Goal: Transaction & Acquisition: Download file/media

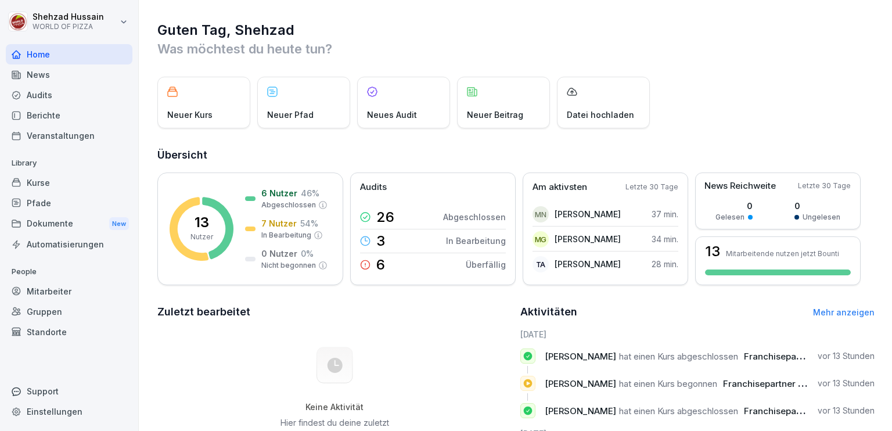
click at [60, 221] on div "Dokumente New" at bounding box center [69, 223] width 127 height 21
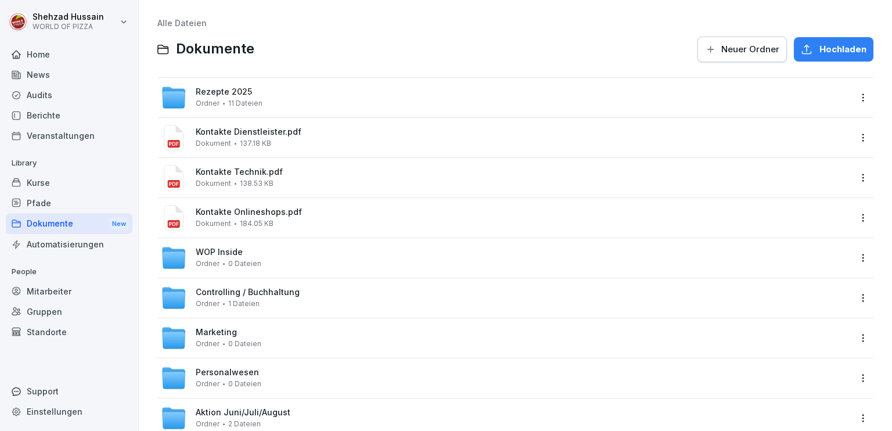
click at [59, 249] on div "Automatisierungen" at bounding box center [69, 244] width 127 height 20
click at [53, 220] on div "Dokumente New" at bounding box center [69, 223] width 127 height 21
click at [235, 380] on span "0 Dateien" at bounding box center [244, 384] width 33 height 8
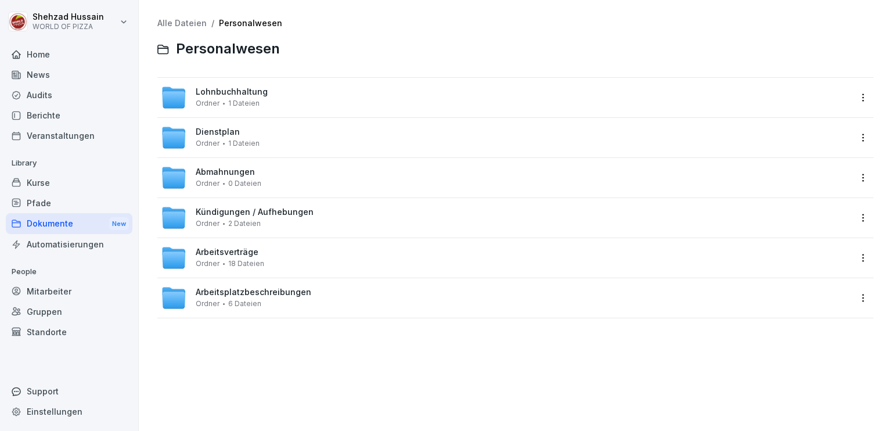
click at [235, 379] on div "Alle Dateien / Personalwesen Personalwesen Lohnbuchhaltung Ordner 1 Dateien Die…" at bounding box center [516, 215] width 736 height 413
click at [260, 257] on div "Arbeitsverträge Ordner 18 Dateien" at bounding box center [230, 257] width 69 height 20
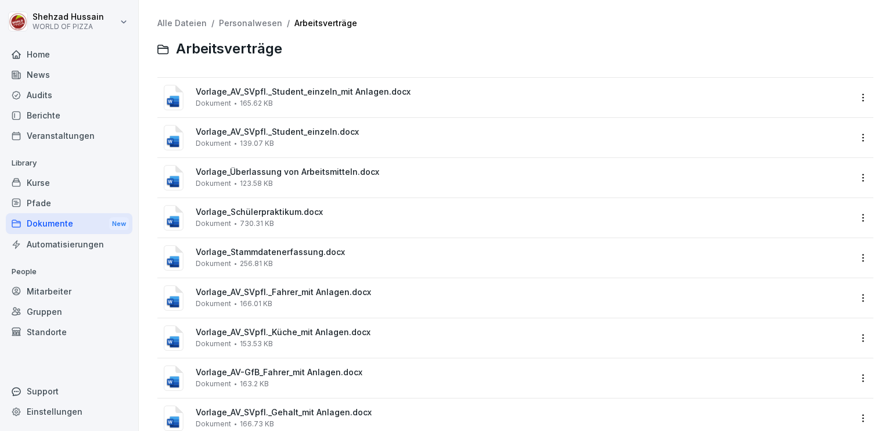
click at [318, 106] on div "Vorlage_AV_SVpfl._Student_einzeln_mit Anlagen.docx Dokument 165.62 KB" at bounding box center [524, 97] width 656 height 20
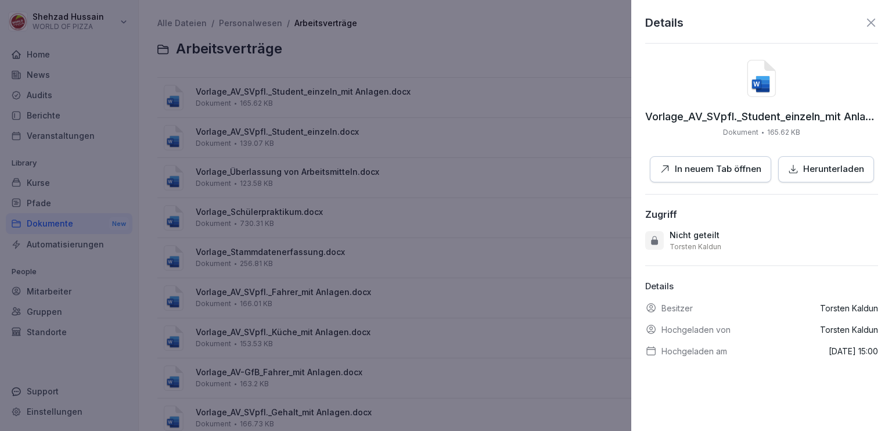
click at [815, 167] on p "Herunterladen" at bounding box center [833, 169] width 61 height 13
click at [564, 116] on div at bounding box center [446, 215] width 892 height 431
